Goal: Feedback & Contribution: Submit feedback/report problem

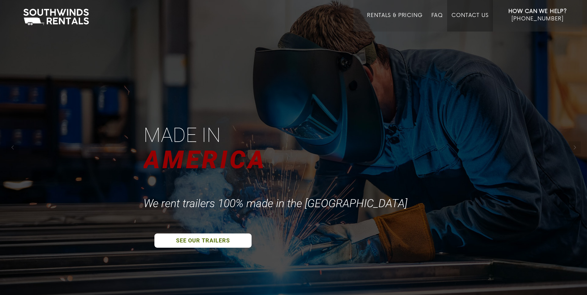
click at [463, 16] on link "Contact Us" at bounding box center [470, 21] width 37 height 19
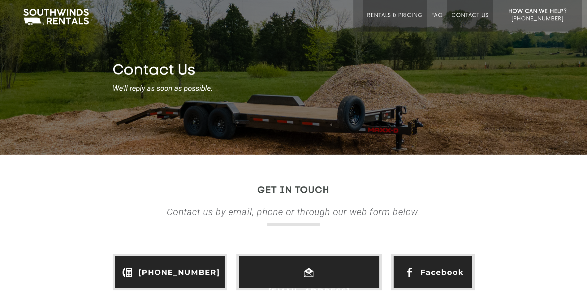
click at [387, 14] on link "Rentals & Pricing" at bounding box center [394, 21] width 55 height 19
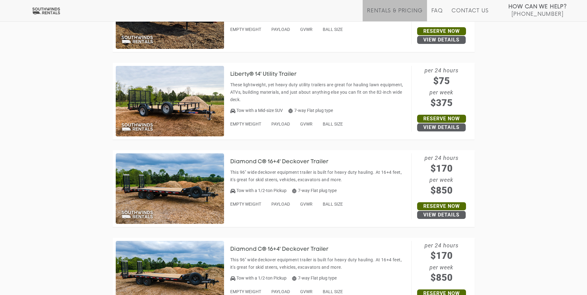
scroll to position [668, 0]
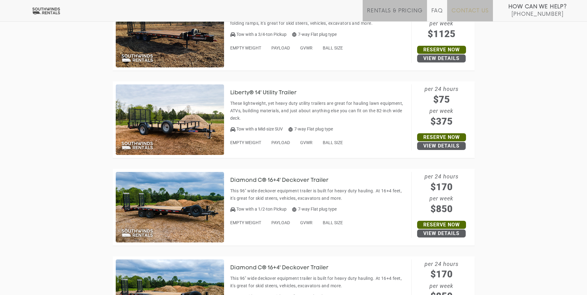
click at [468, 11] on link "Contact Us" at bounding box center [470, 15] width 37 height 14
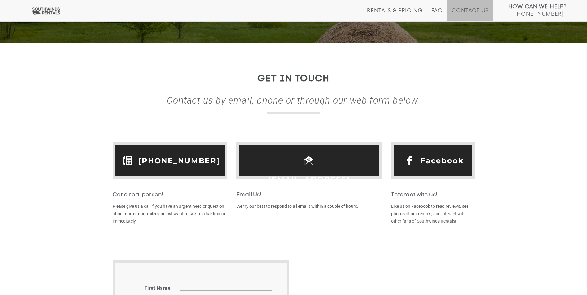
scroll to position [124, 0]
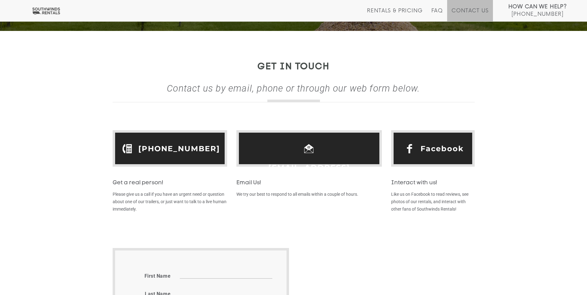
click at [312, 158] on link "hello@southwinds.rentals" at bounding box center [309, 177] width 137 height 38
click at [317, 158] on link "[EMAIL_ADDRESS][DOMAIN_NAME]" at bounding box center [309, 177] width 137 height 38
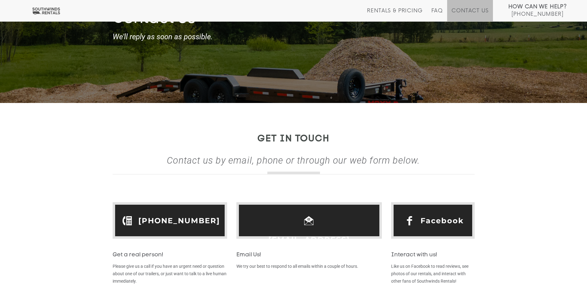
scroll to position [50, 0]
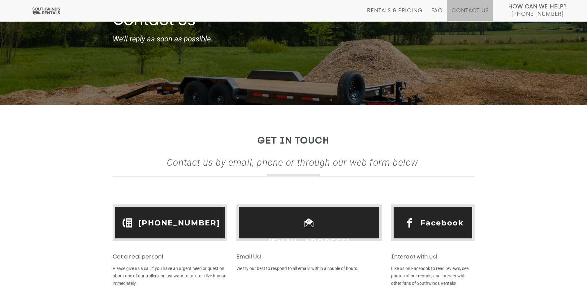
click at [296, 233] on link "hello@southwinds.rentals" at bounding box center [309, 252] width 137 height 38
click at [491, 62] on div "Contact Us We'll reply as soon as possible." at bounding box center [293, 39] width 587 height 52
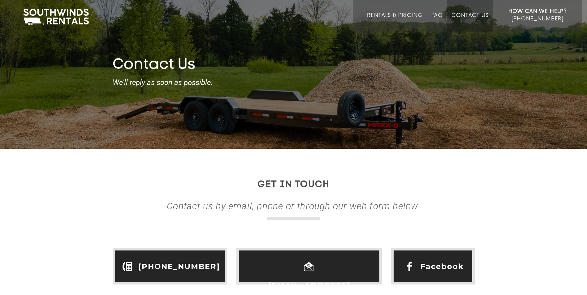
scroll to position [0, 0]
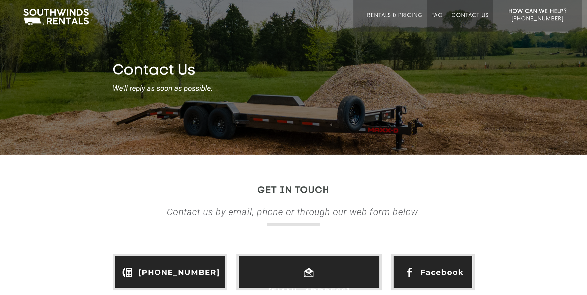
click at [441, 14] on link "FAQ" at bounding box center [438, 21] width 12 height 19
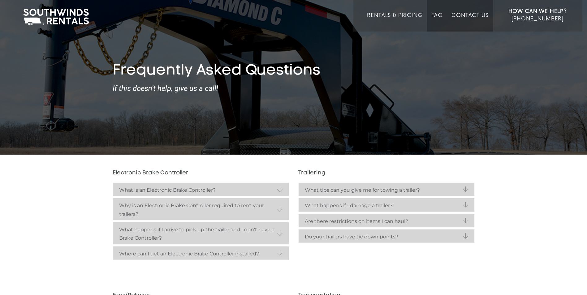
click at [464, 19] on link "Contact Us" at bounding box center [470, 21] width 37 height 19
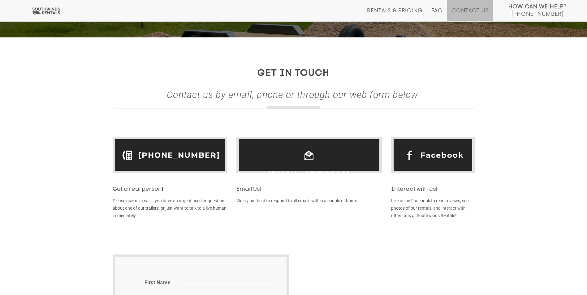
scroll to position [93, 0]
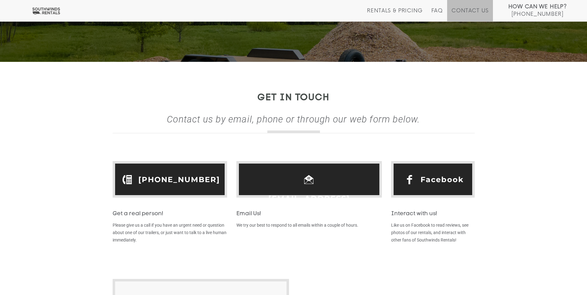
click at [325, 189] on link "hello@southwinds.rentals" at bounding box center [309, 208] width 137 height 38
click at [343, 191] on span "hello@southwinds.rentals" at bounding box center [310, 179] width 146 height 37
click at [338, 189] on link "hello@southwinds.rentals" at bounding box center [309, 208] width 137 height 38
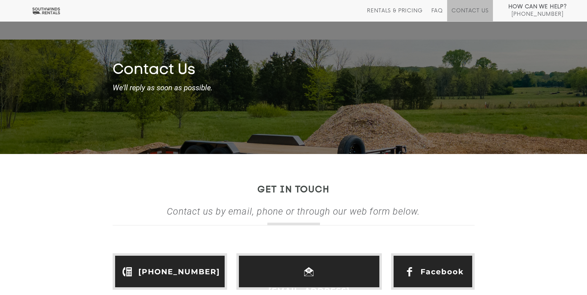
scroll to position [0, 0]
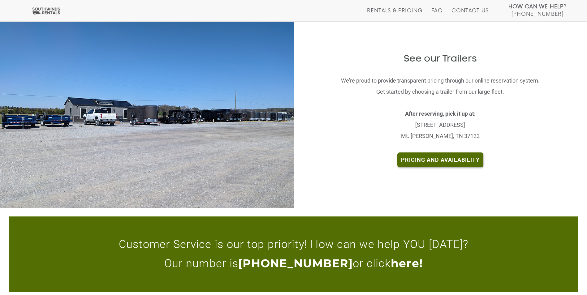
scroll to position [1294, 0]
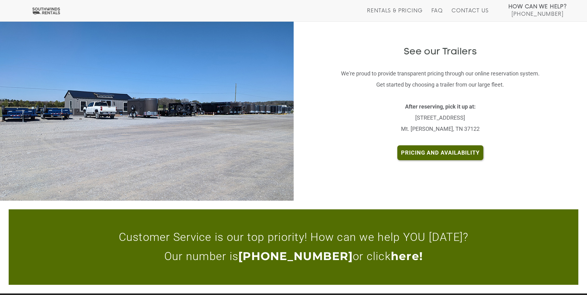
click at [398, 247] on link "here!" at bounding box center [407, 256] width 32 height 19
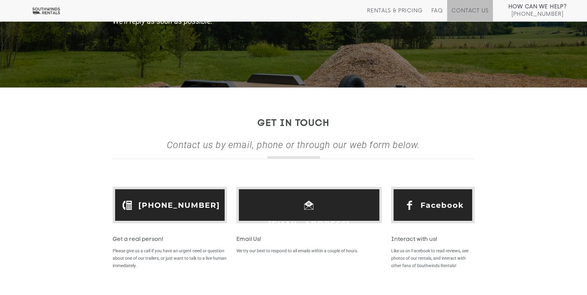
scroll to position [93, 0]
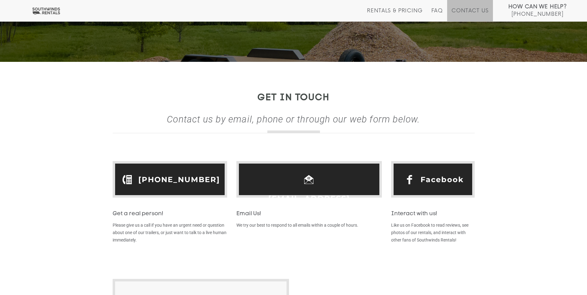
click at [355, 189] on link "[EMAIL_ADDRESS][DOMAIN_NAME]" at bounding box center [309, 208] width 137 height 38
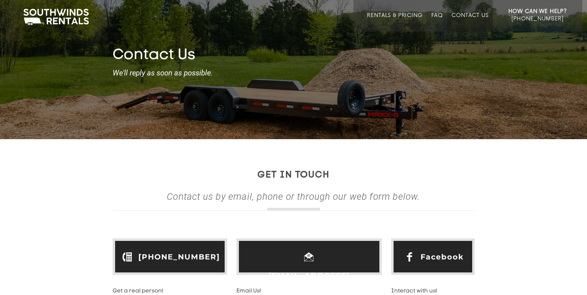
scroll to position [0, 0]
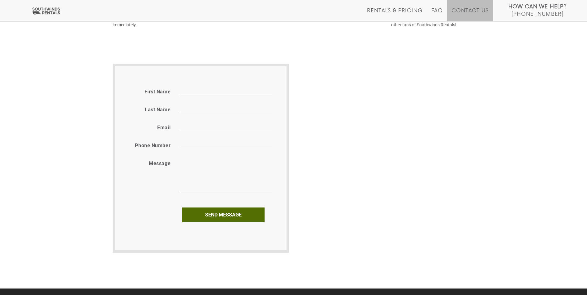
scroll to position [310, 0]
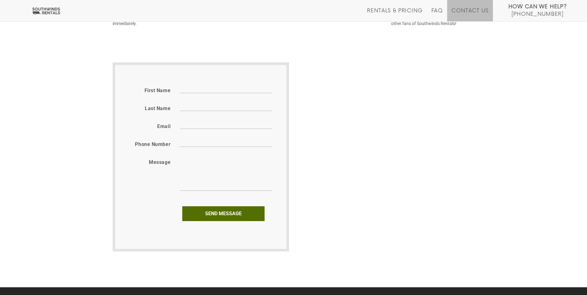
click at [190, 85] on input "First name" at bounding box center [226, 89] width 93 height 10
click at [186, 82] on form "First name Last name Email Phone number Message Send message" at bounding box center [201, 157] width 176 height 189
click at [192, 86] on input "First name" at bounding box center [226, 89] width 93 height 10
type input "Brandon"
type input "Cruse"
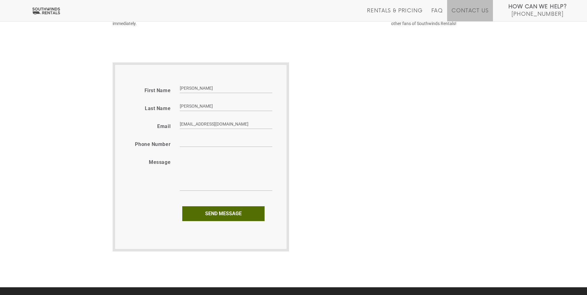
type input "bcruse@aimnational.com"
type input "615 975 2126"
click at [201, 185] on textarea "Message" at bounding box center [226, 173] width 93 height 36
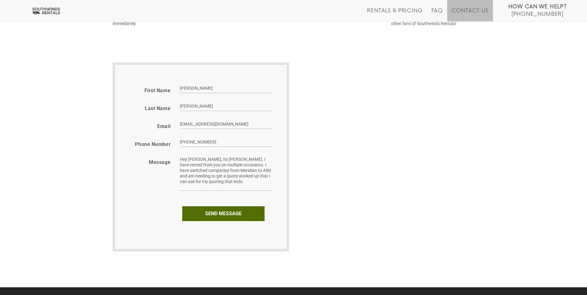
click at [244, 176] on textarea "Hey Mike, Its Brandon Cruse. I have rented from you on multiple occasions. I ha…" at bounding box center [226, 173] width 93 height 36
click at [196, 188] on textarea "Hey Mike, Its Brandon Cruse. I have rented from you on multiple occasions. I ha…" at bounding box center [226, 173] width 93 height 36
click at [207, 186] on textarea "Hey Mike, Its Brandon Cruse. I have rented from you on multiple occasions. I ha…" at bounding box center [226, 173] width 93 height 36
click at [215, 185] on textarea "Hey Mike, Its Brandon Cruse. I have rented from you on multiple occasions. I ha…" at bounding box center [226, 173] width 93 height 36
click at [228, 188] on textarea "Hey Mike, Its Brandon Cruse. I have rented from you on multiple occasions. I ha…" at bounding box center [226, 173] width 93 height 36
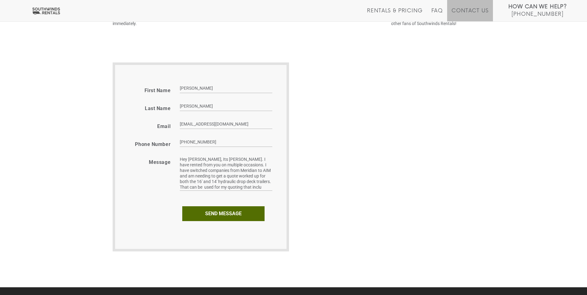
click at [241, 186] on textarea "Hey Mike, Its Brandon Cruse. I have rented from you on multiple occasions. I ha…" at bounding box center [226, 173] width 93 height 36
click at [243, 187] on textarea "Hey Mike, Its Brandon Cruse. I have rented from you on multiple occasions. I ha…" at bounding box center [226, 173] width 93 height 36
click at [252, 187] on textarea "Hey Mike, Its Brandon Cruse. I have rented from you on multiple occasions. I ha…" at bounding box center [226, 173] width 93 height 36
click at [255, 188] on textarea "Hey Mike, Its Brandon Cruse. I have rented from you on multiple occasions. I ha…" at bounding box center [226, 173] width 93 height 36
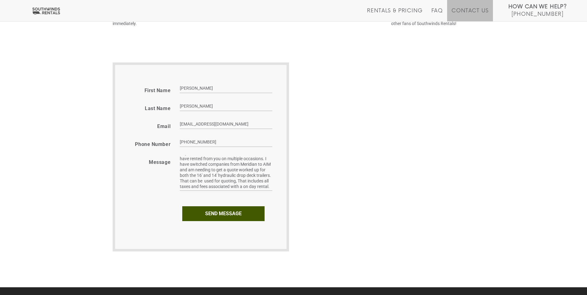
type textarea "Hey Mike, Its Brandon Cruse. I have rented from you on multiple occasions. I ha…"
click at [210, 211] on input "Send message" at bounding box center [223, 214] width 82 height 15
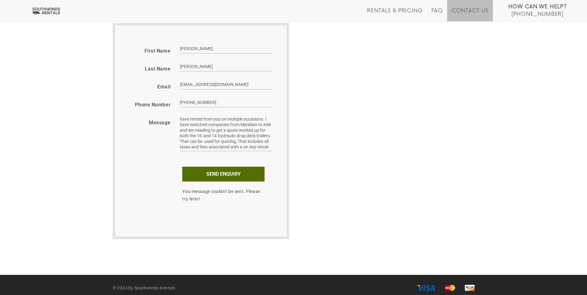
scroll to position [355, 0]
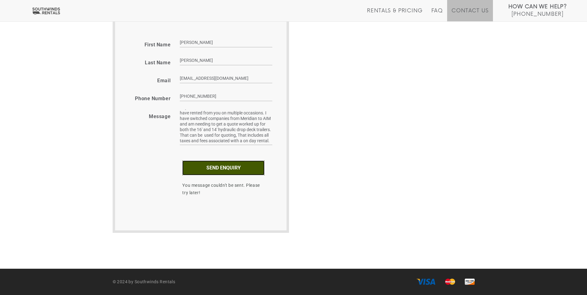
click at [235, 169] on input "Send enquiry" at bounding box center [223, 168] width 82 height 15
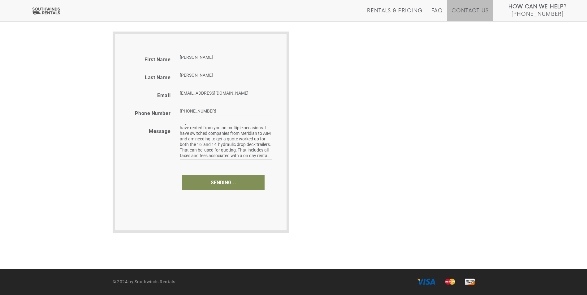
type input "Send enquiry"
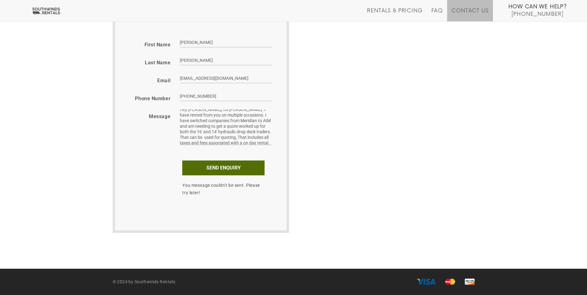
scroll to position [0, 0]
click at [434, 10] on link "FAQ" at bounding box center [438, 15] width 12 height 14
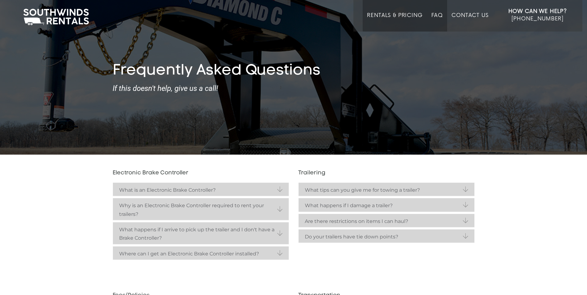
click at [397, 17] on link "Rentals & Pricing" at bounding box center [394, 21] width 55 height 19
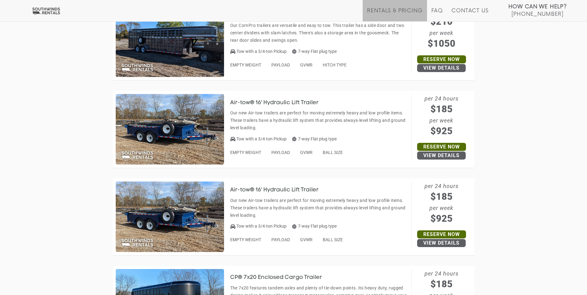
scroll to position [1982, 0]
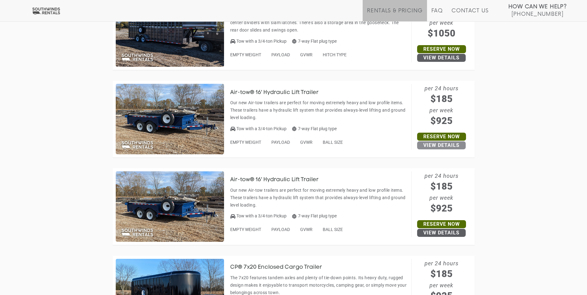
click at [425, 146] on link "View Details" at bounding box center [441, 145] width 49 height 8
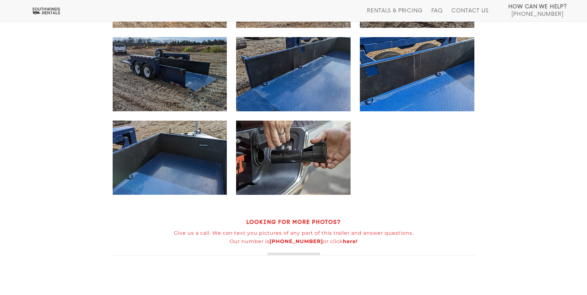
scroll to position [526, 0]
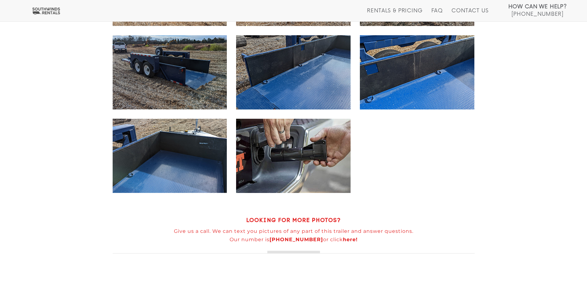
click at [343, 241] on link "here!" at bounding box center [350, 240] width 15 height 6
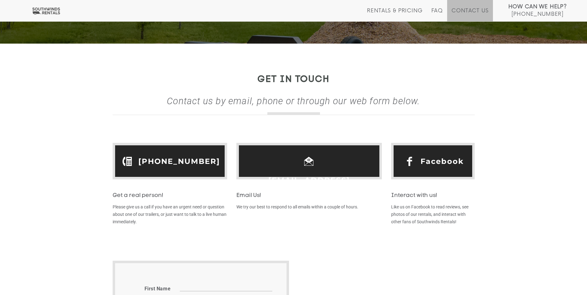
scroll to position [124, 0]
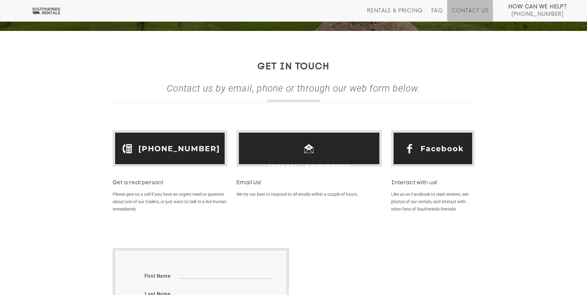
click at [311, 158] on link "[EMAIL_ADDRESS][DOMAIN_NAME]" at bounding box center [309, 177] width 137 height 38
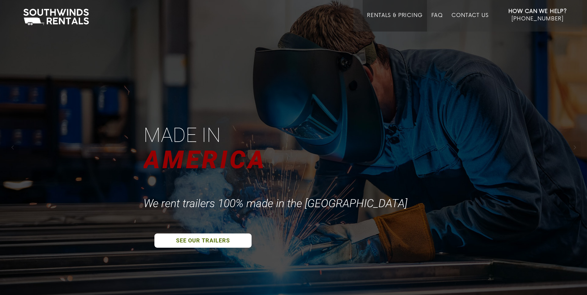
click at [382, 16] on link "Rentals & Pricing" at bounding box center [394, 21] width 55 height 19
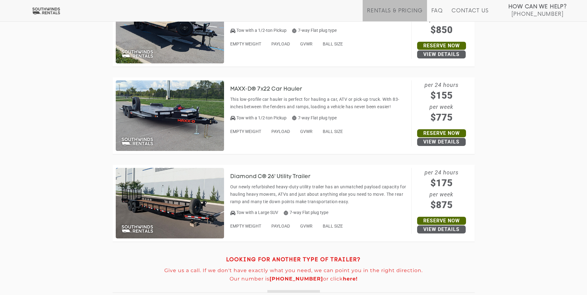
scroll to position [2928, 0]
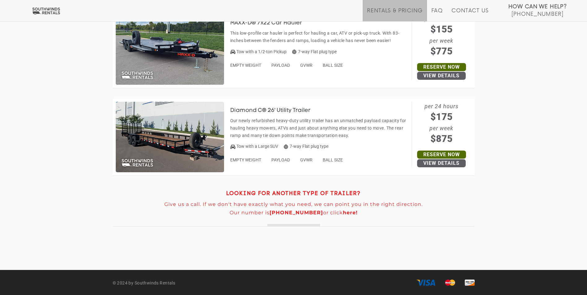
click at [345, 212] on link "here!" at bounding box center [350, 213] width 15 height 6
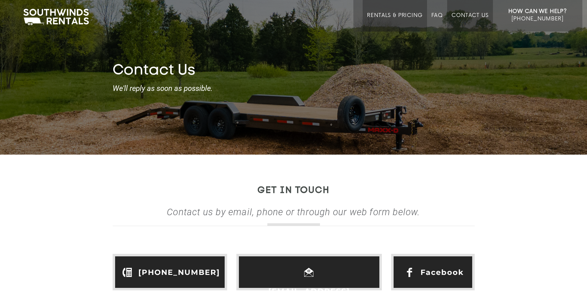
click at [399, 20] on link "Rentals & Pricing" at bounding box center [394, 21] width 55 height 19
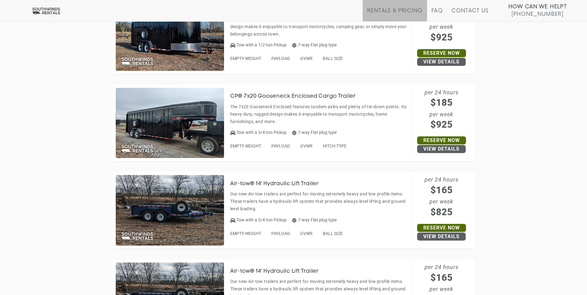
scroll to position [2229, 0]
